Goal: Task Accomplishment & Management: Manage account settings

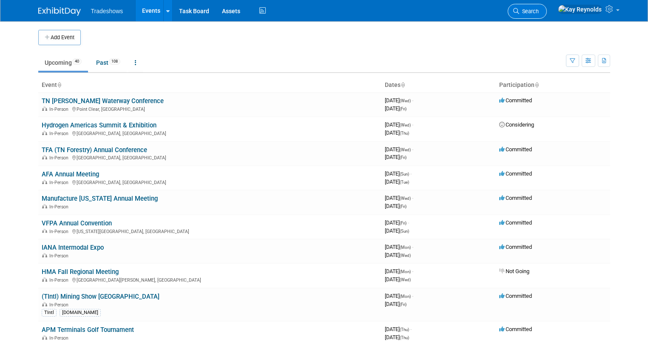
click at [539, 11] on span "Search" at bounding box center [530, 11] width 20 height 6
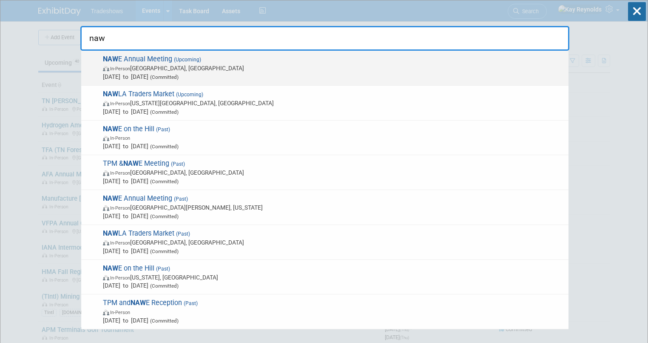
type input "naw"
click at [142, 58] on span "NAW E Annual Meeting (Upcoming) In-Person [GEOGRAPHIC_DATA], [GEOGRAPHIC_DATA] …" at bounding box center [332, 68] width 464 height 26
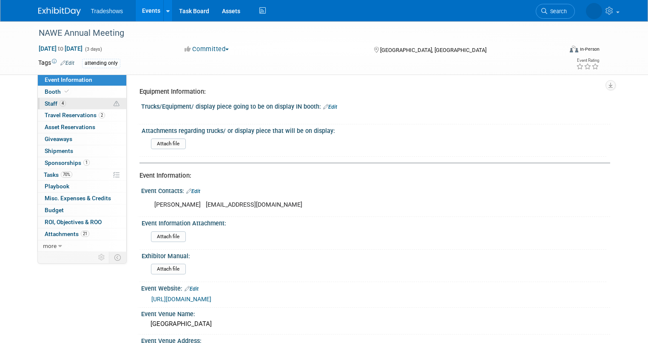
click at [81, 102] on link "4 Staff 4" at bounding box center [82, 103] width 89 height 11
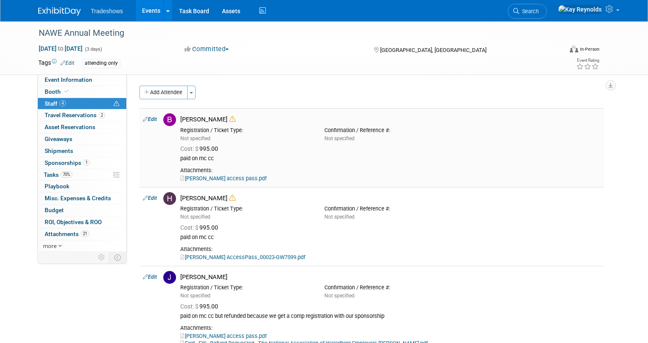
click at [146, 120] on link "Edit" at bounding box center [150, 119] width 14 height 6
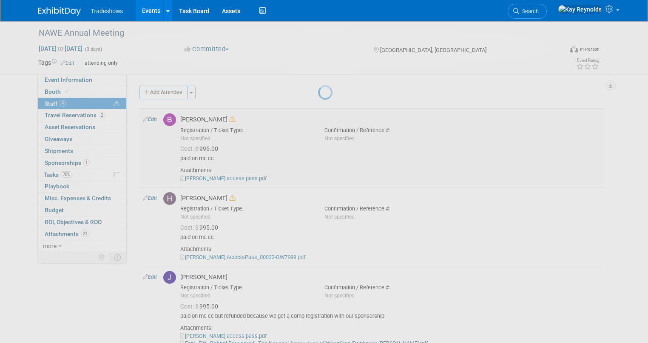
select select "c5dc5e49-41cb-4c44-8192-e1379fb0e229"
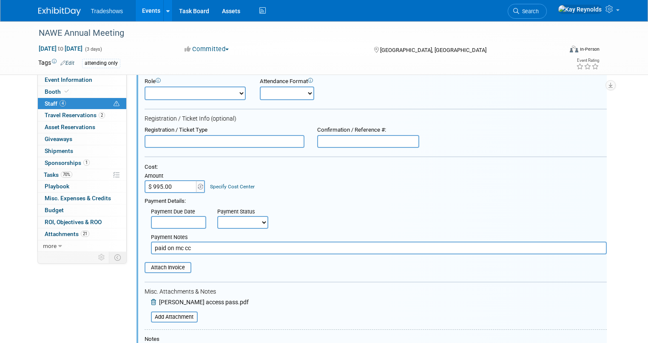
scroll to position [114, 0]
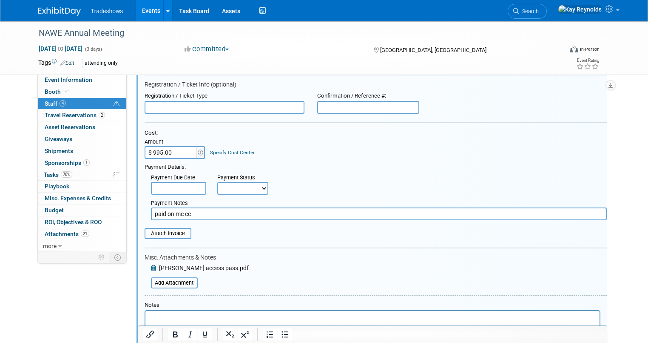
click at [149, 315] on html at bounding box center [372, 317] width 454 height 12
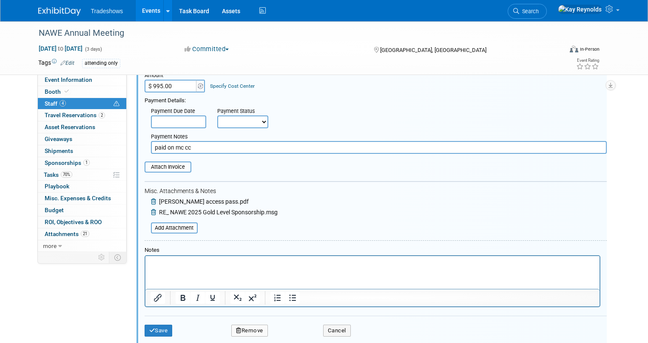
scroll to position [182, 0]
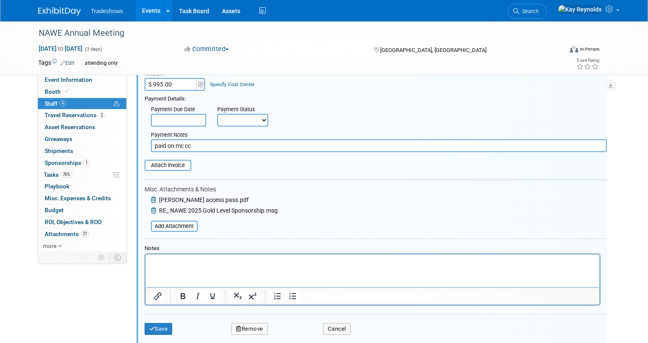
click at [149, 256] on html at bounding box center [372, 260] width 454 height 12
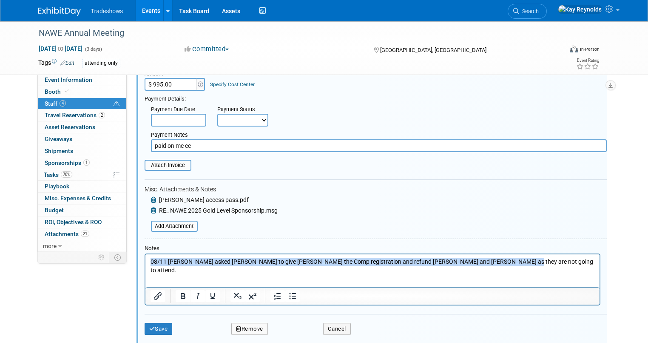
drag, startPoint x: 499, startPoint y: 262, endPoint x: 103, endPoint y: 246, distance: 396.9
click at [145, 254] on html "08/11 Matlyn asked Meg Taft to give David Gully the Comp registration and refun…" at bounding box center [372, 264] width 454 height 20
copy p "08/11 Matlyn asked Meg Taft to give David Gully the Comp registration and refun…"
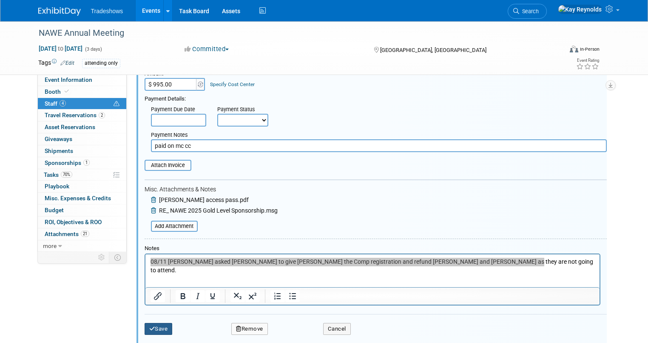
click at [149, 326] on icon "submit" at bounding box center [152, 329] width 6 height 6
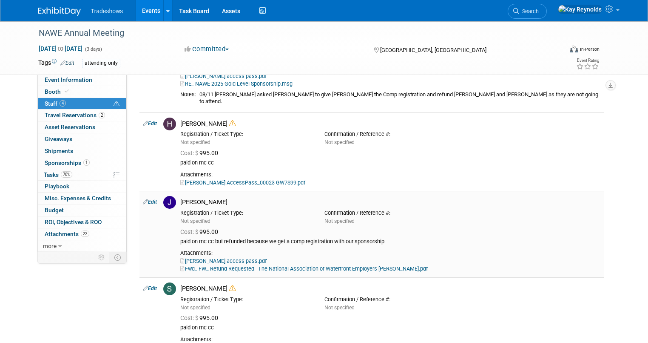
scroll to position [46, 0]
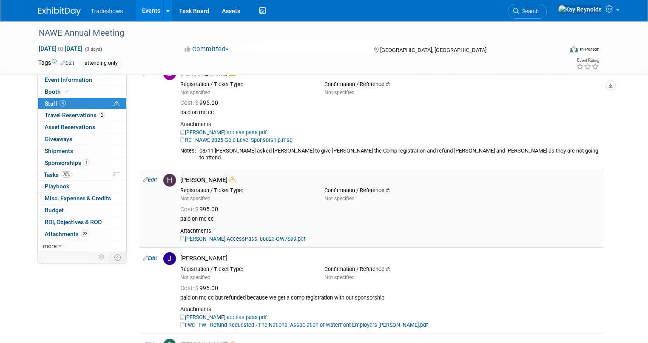
click at [144, 177] on link "Edit" at bounding box center [150, 180] width 14 height 6
select select "ba4b219f-4279-4619-abd6-6b01f6bbadc3"
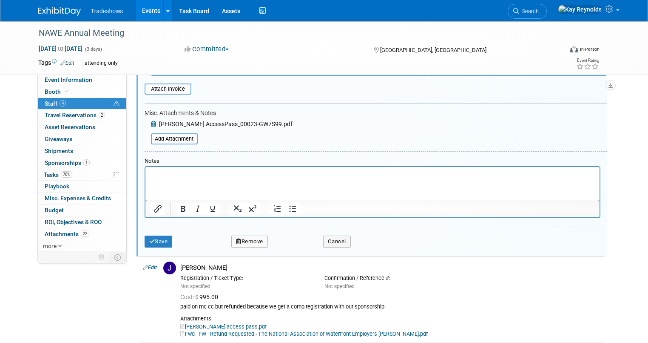
scroll to position [366, 0]
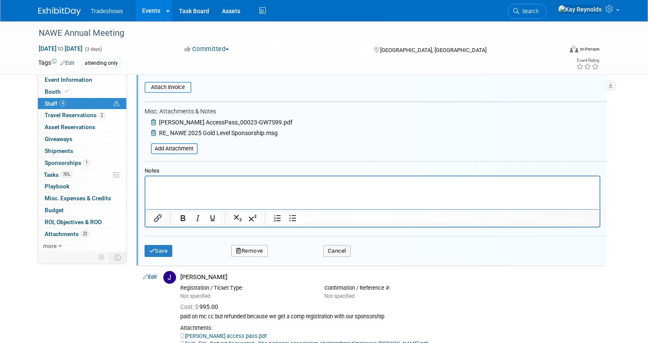
drag, startPoint x: 288, startPoint y: 341, endPoint x: 150, endPoint y: 178, distance: 213.5
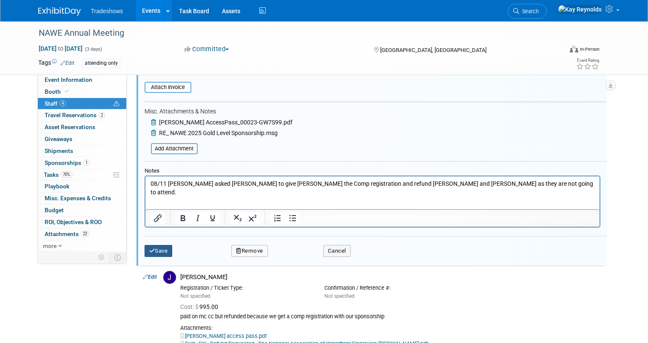
click at [149, 248] on icon "submit" at bounding box center [152, 251] width 6 height 6
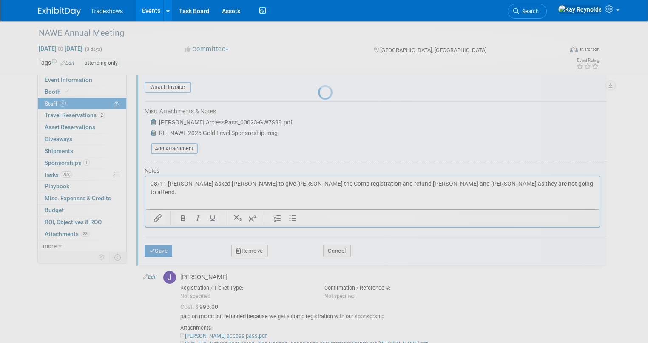
scroll to position [230, 0]
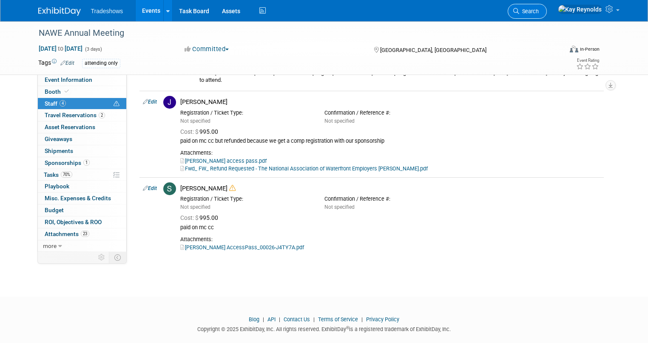
click at [547, 8] on link "Search" at bounding box center [527, 11] width 39 height 15
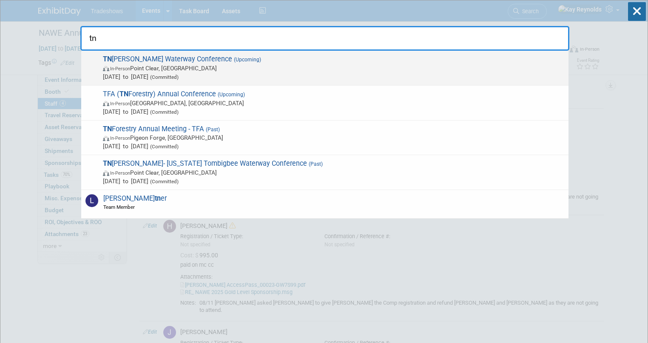
type input "tn"
click at [181, 57] on span "TN TOM Waterway Conference (Upcoming) In-Person Point Clear, AL Aug 13, 2025 to…" at bounding box center [332, 68] width 464 height 26
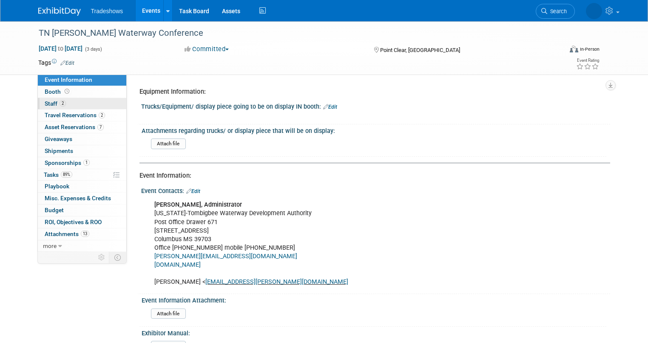
click at [63, 104] on link "2 Staff 2" at bounding box center [82, 103] width 89 height 11
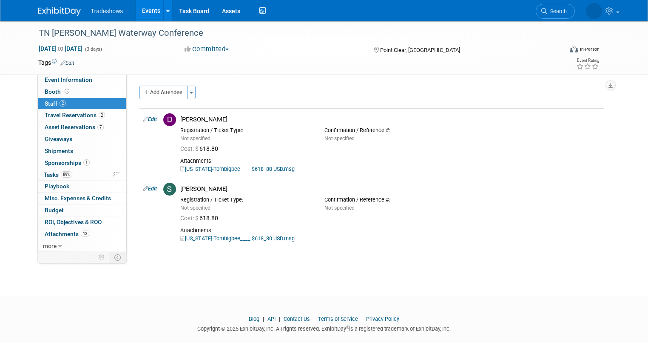
click at [71, 104] on link "2 Staff 2" at bounding box center [82, 103] width 89 height 11
click at [75, 116] on span "Travel Reservations 2" at bounding box center [75, 114] width 60 height 7
